Goal: Check status: Check status

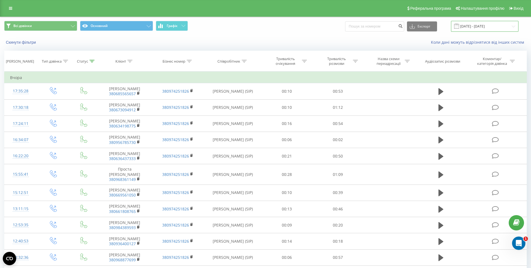
click at [473, 24] on input "21.08.2025 - 21.08.2025" at bounding box center [484, 26] width 67 height 11
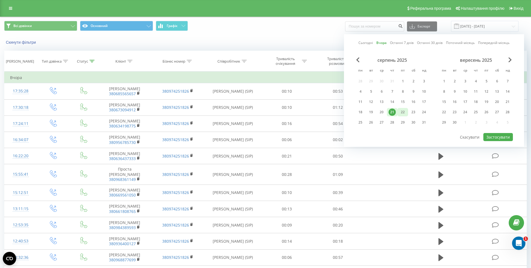
click at [399, 112] on div "22" at bounding box center [402, 112] width 11 height 8
click at [499, 135] on button "Застосувати" at bounding box center [498, 137] width 30 height 8
type input "[DATE] - [DATE]"
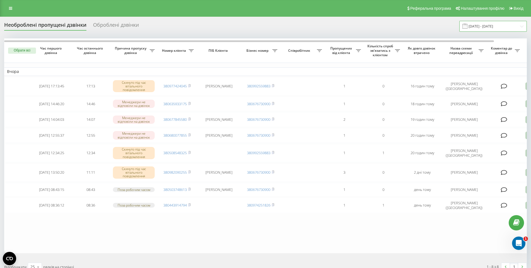
click at [489, 28] on input "21.08.2025 - 21.08.2025" at bounding box center [492, 26] width 67 height 11
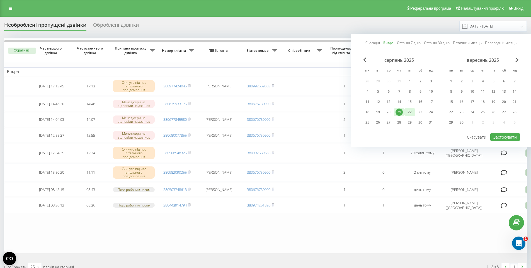
click at [411, 110] on div "22" at bounding box center [409, 112] width 7 height 7
click at [493, 136] on button "Застосувати" at bounding box center [505, 137] width 30 height 8
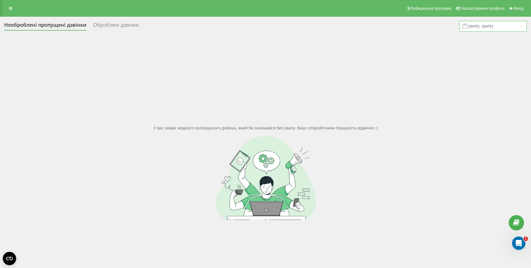
click at [483, 26] on input "[DATE] - [DATE]" at bounding box center [492, 26] width 67 height 11
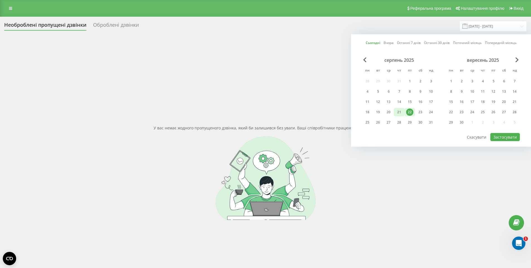
click at [399, 112] on div "21" at bounding box center [398, 112] width 7 height 7
click at [511, 138] on button "Застосувати" at bounding box center [505, 137] width 30 height 8
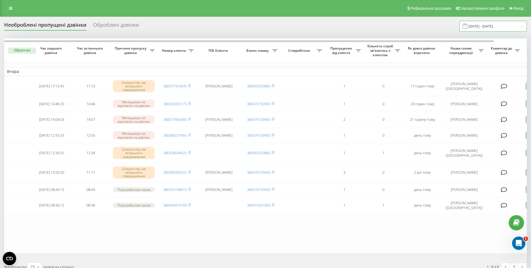
click at [500, 30] on input "21.08.2025 - 21.08.2025" at bounding box center [492, 26] width 67 height 11
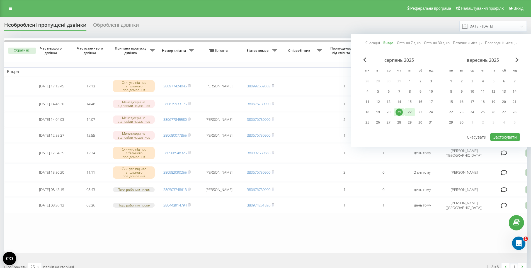
click at [411, 110] on div "22" at bounding box center [409, 112] width 7 height 7
click at [506, 135] on button "Застосувати" at bounding box center [505, 137] width 30 height 8
type input "[DATE] - [DATE]"
